Goal: Task Accomplishment & Management: Complete application form

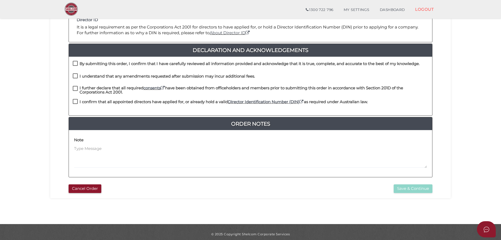
scroll to position [119, 0]
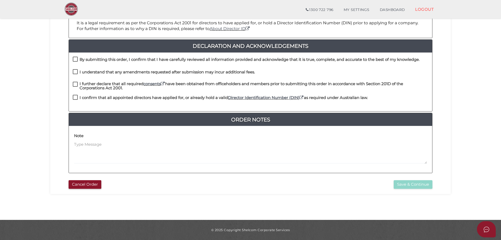
click at [76, 59] on label "By submitting this order, I confirm that I have carefully reviewed all informat…" at bounding box center [246, 61] width 347 height 7
checkbox input "true"
click at [75, 72] on label "I understand that any amendments requested after submission may incur additiona…" at bounding box center [164, 73] width 182 height 7
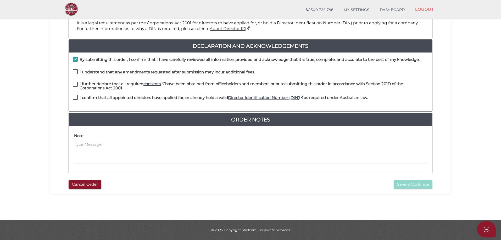
checkbox input "true"
drag, startPoint x: 75, startPoint y: 83, endPoint x: 75, endPoint y: 86, distance: 3.7
click at [75, 83] on label "I further declare that all required consents have been obtained from officehold…" at bounding box center [250, 85] width 355 height 7
checkbox input "true"
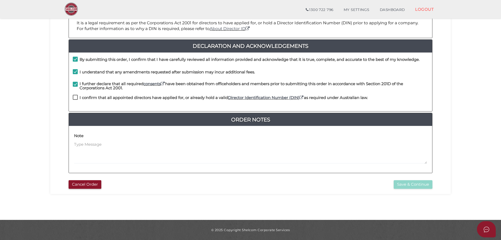
click at [76, 94] on div "I further declare that all required consents have been obtained from officehold…" at bounding box center [250, 88] width 363 height 13
click at [75, 98] on label "I confirm that all appointed directors have applied for, or already hold a vali…" at bounding box center [220, 99] width 295 height 7
checkbox input "true"
click at [405, 182] on button "Save & Continue" at bounding box center [412, 184] width 39 height 9
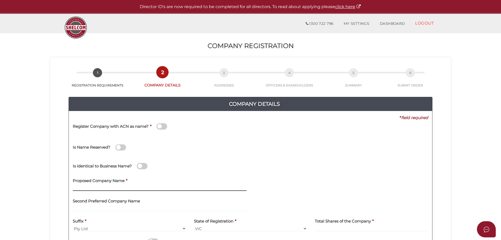
click at [87, 191] on input "text" at bounding box center [160, 188] width 174 height 6
type input "g"
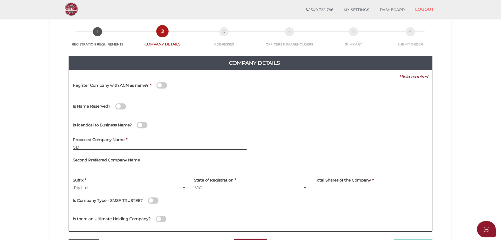
scroll to position [52, 0]
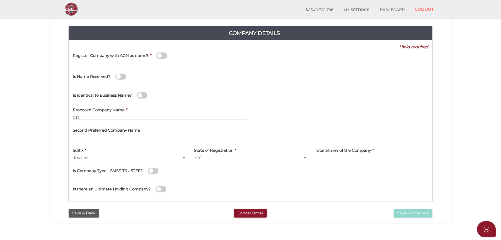
click at [161, 118] on input "GD" at bounding box center [160, 118] width 174 height 6
type input "GD"
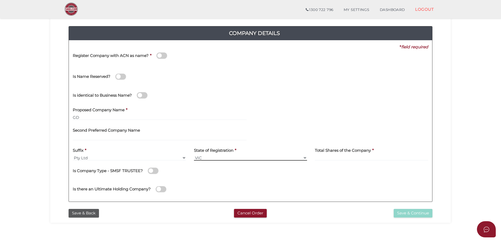
click at [281, 158] on select "VIC ACT NSW NT QLD TAS WA SA" at bounding box center [250, 158] width 113 height 6
select select "QLD"
click at [194, 155] on select "VIC ACT NSW NT QLD TAS WA SA" at bounding box center [250, 158] width 113 height 6
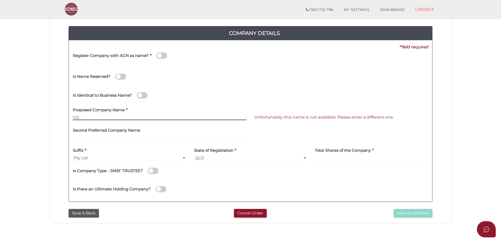
click at [75, 117] on input "GD" at bounding box center [160, 118] width 174 height 6
click at [183, 121] on div "Proposed Company Name * GSD" at bounding box center [160, 114] width 182 height 20
click at [79, 119] on input "GSD" at bounding box center [160, 118] width 174 height 6
click at [85, 119] on input "GSD" at bounding box center [160, 118] width 174 height 6
click at [78, 119] on input "GSD ENTERPRISES" at bounding box center [160, 118] width 174 height 6
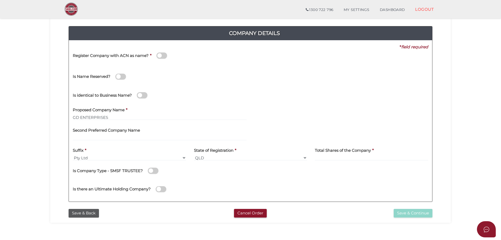
click at [179, 106] on div "Proposed Company Name * GD ENTERPRISES" at bounding box center [160, 112] width 174 height 16
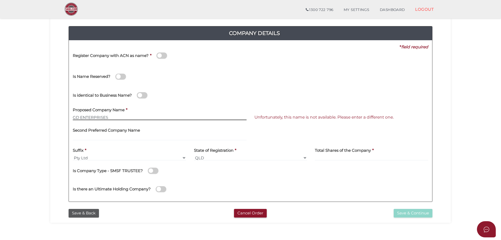
click at [75, 115] on input "GD ENTERPRISES" at bounding box center [160, 118] width 174 height 6
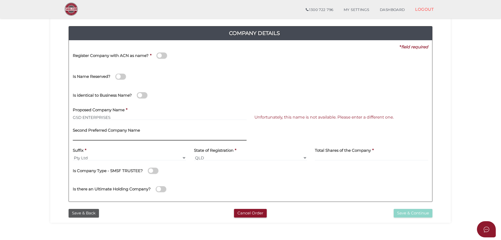
click at [149, 136] on input "text" at bounding box center [160, 138] width 174 height 6
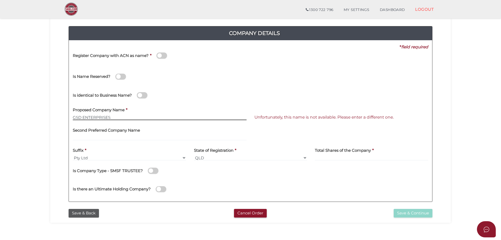
click at [113, 118] on input "GSD ENTERPRISES" at bounding box center [160, 118] width 174 height 6
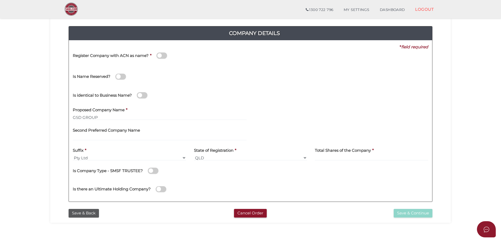
click at [158, 144] on div "Second Preferred Company Name" at bounding box center [160, 134] width 182 height 20
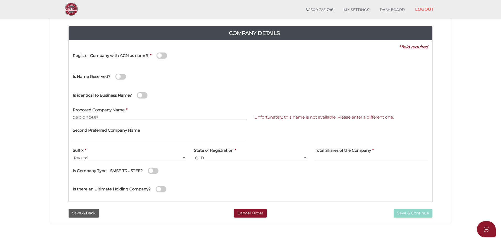
click at [78, 117] on input "GSD GROUP" at bounding box center [160, 118] width 174 height 6
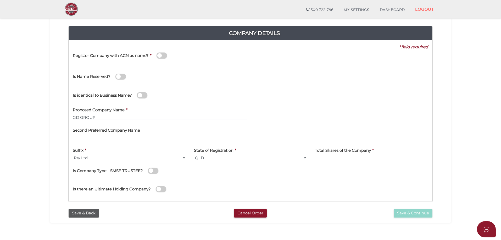
click at [155, 132] on div "Second Preferred Company Name" at bounding box center [160, 132] width 174 height 16
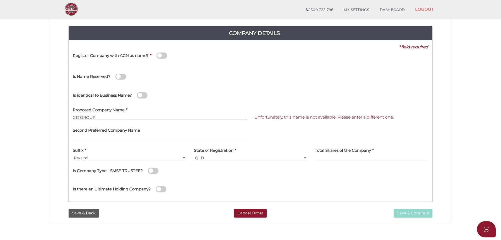
click at [76, 119] on input "GD GROUP" at bounding box center [160, 118] width 174 height 6
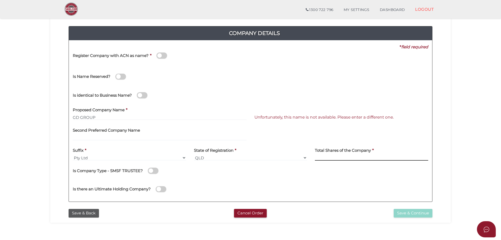
click at [320, 156] on input at bounding box center [371, 158] width 113 height 6
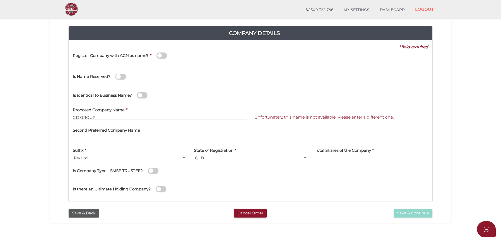
click at [94, 119] on input "GD GROUP" at bounding box center [160, 118] width 174 height 6
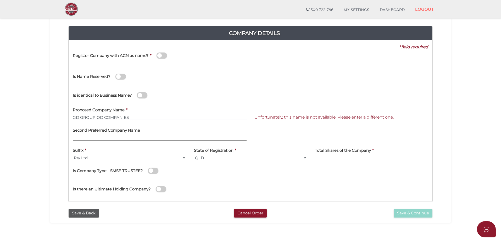
click at [165, 137] on input "text" at bounding box center [160, 138] width 174 height 6
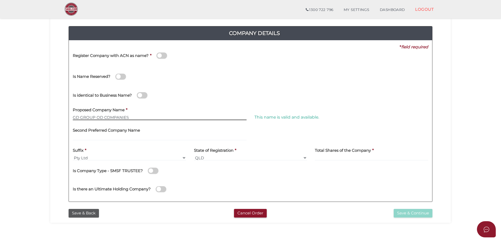
click at [103, 117] on input "GD GROUP OD COMPANIES" at bounding box center [160, 118] width 174 height 6
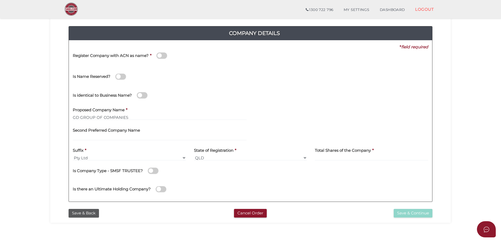
click at [148, 128] on div "Second Preferred Company Name" at bounding box center [160, 132] width 174 height 16
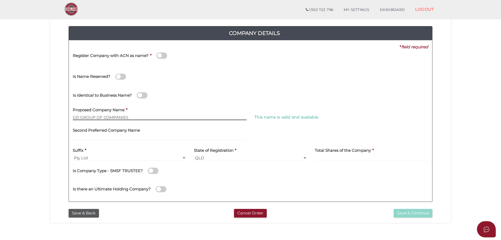
click at [135, 118] on input "GD GROUP OF COMPANIES" at bounding box center [160, 118] width 174 height 6
click at [91, 117] on input "G DHIMAN" at bounding box center [160, 118] width 174 height 6
type input "G DHIMAN"
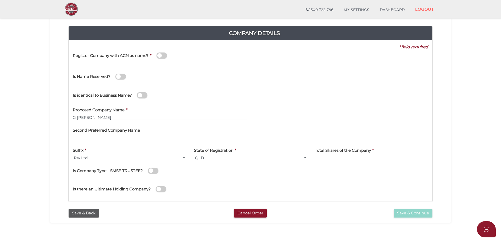
click at [117, 141] on div "Second Preferred Company Name" at bounding box center [160, 134] width 182 height 20
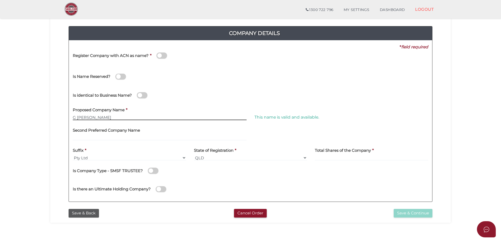
click at [93, 116] on input "G DHIMAN" at bounding box center [160, 118] width 174 height 6
click at [76, 119] on input "G DHIMAN" at bounding box center [160, 118] width 174 height 6
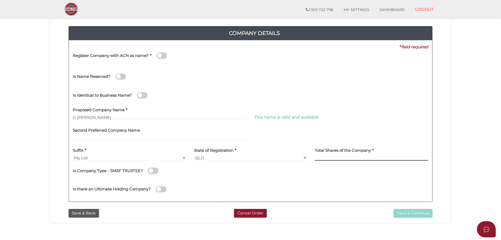
click at [320, 159] on input at bounding box center [371, 158] width 113 height 6
